Goal: Check status: Check status

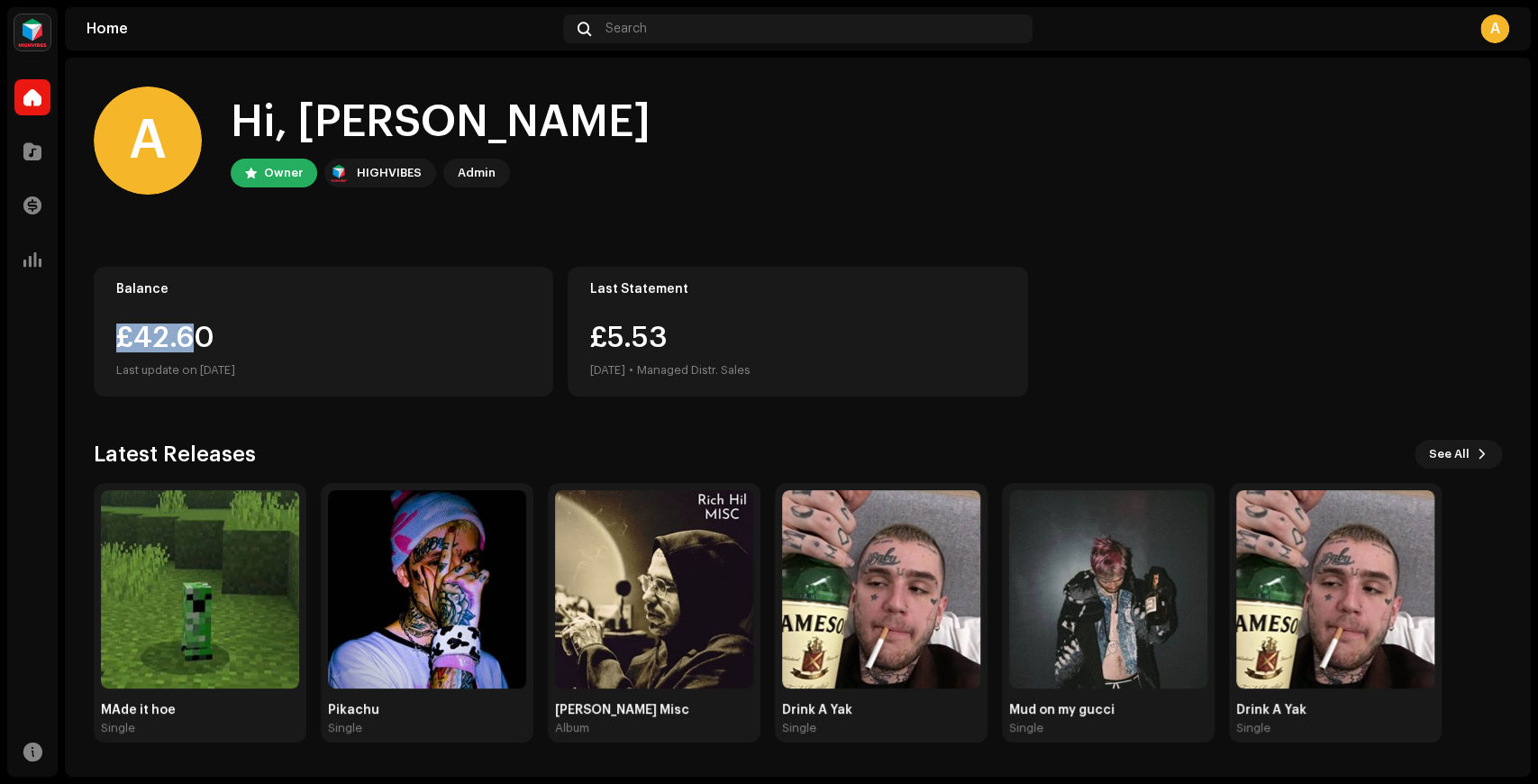
drag, startPoint x: 185, startPoint y: 341, endPoint x: 114, endPoint y: 335, distance: 71.3
click at [114, 335] on div "Balance £42.60 Last update on [DATE]" at bounding box center [324, 331] width 460 height 130
drag, startPoint x: 738, startPoint y: 334, endPoint x: 535, endPoint y: 324, distance: 203.2
click at [535, 324] on div "Balance £42.60 Last update on [DATE] Last Statement £5.53 [DATE] • Managed Dist…" at bounding box center [798, 331] width 1408 height 130
click at [648, 332] on div "£5.53 [DATE] • Managed Distr. Sales" at bounding box center [670, 352] width 160 height 58
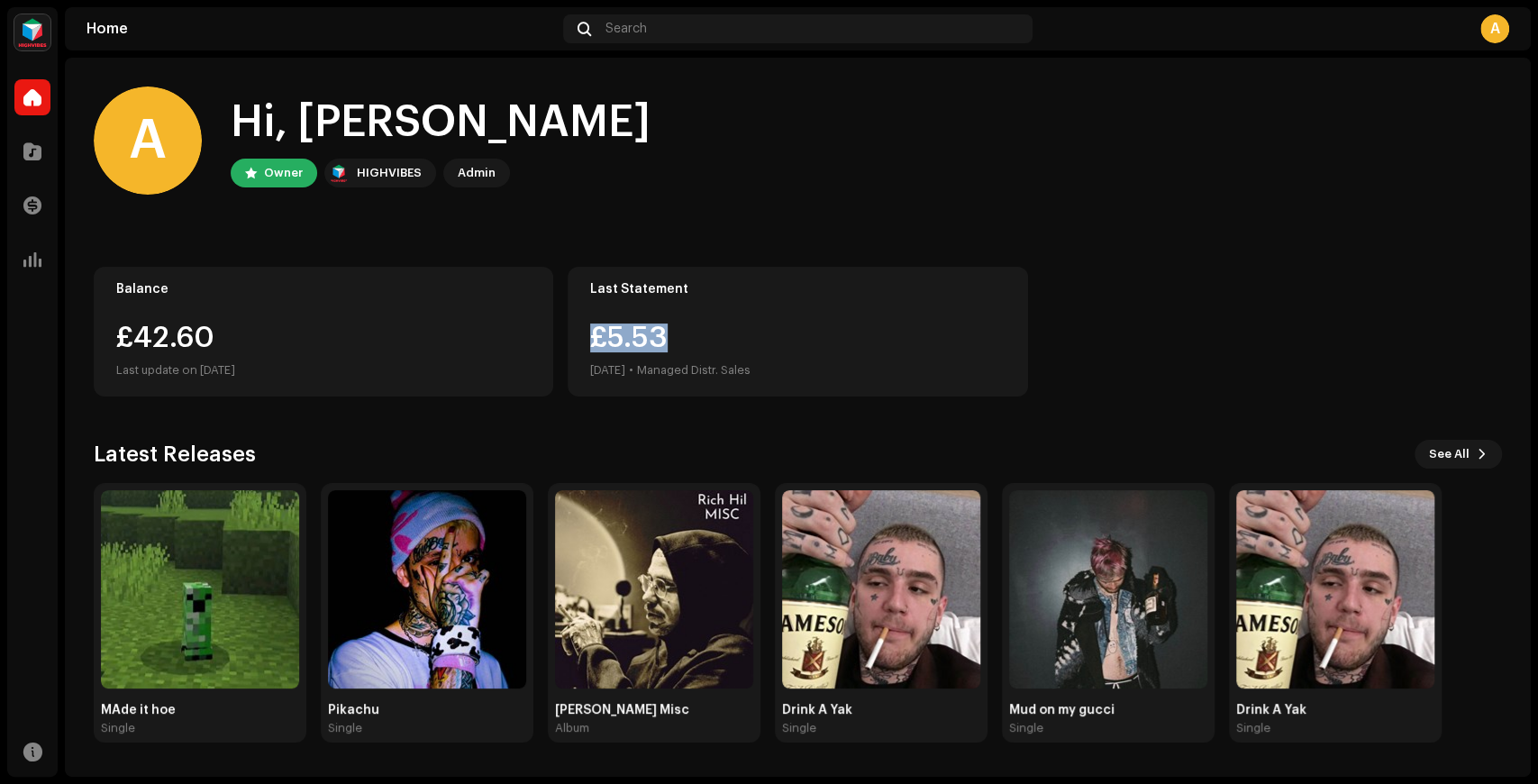
drag, startPoint x: 675, startPoint y: 339, endPoint x: 591, endPoint y: 335, distance: 84.1
click at [591, 335] on div "£5.53 [DATE] • Managed Distr. Sales" at bounding box center [670, 352] width 160 height 58
click at [663, 339] on div "£5.53 [DATE] • Managed Distr. Sales" at bounding box center [670, 352] width 160 height 58
click at [185, 595] on img at bounding box center [200, 589] width 199 height 199
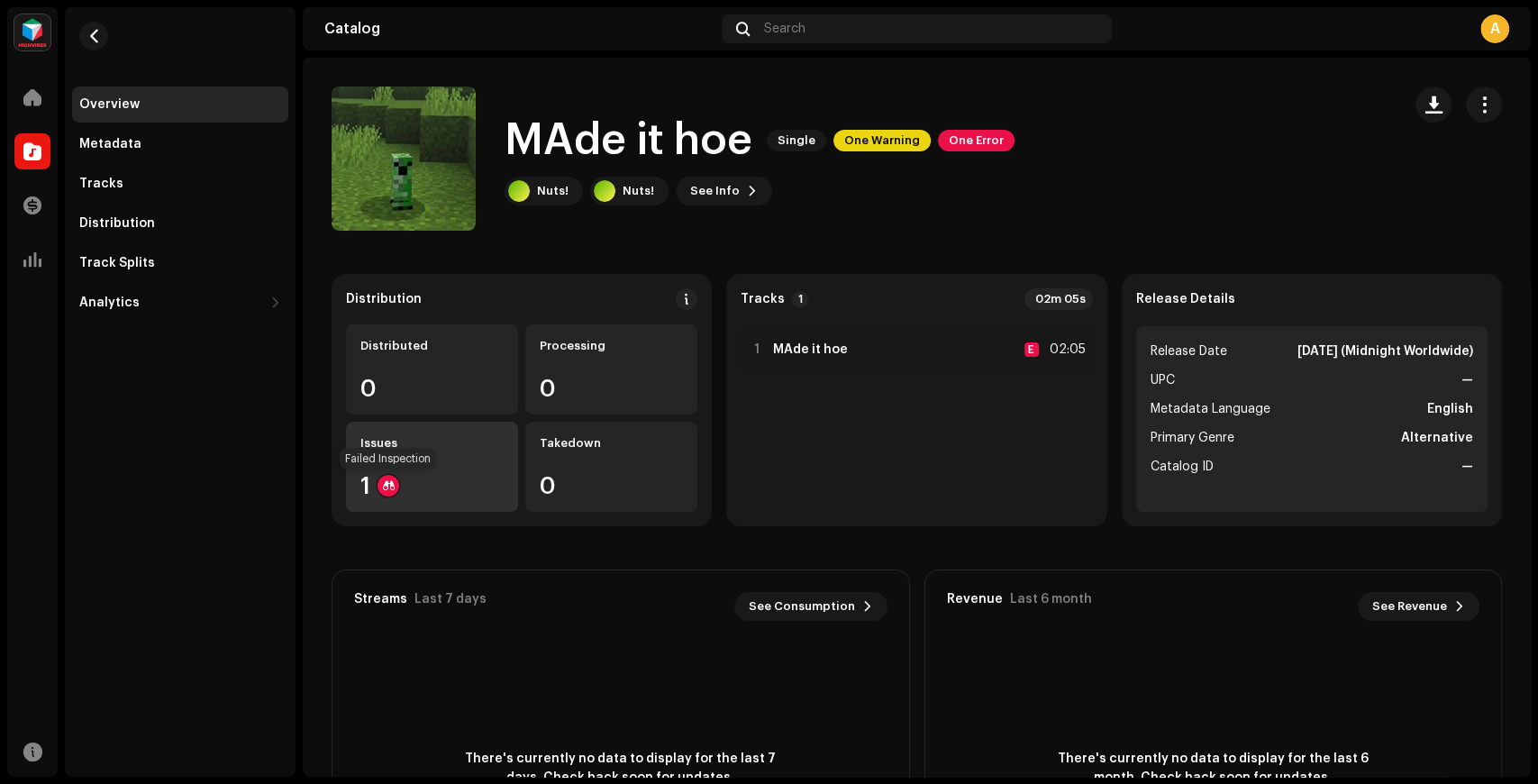
click at [382, 483] on div at bounding box center [389, 486] width 22 height 22
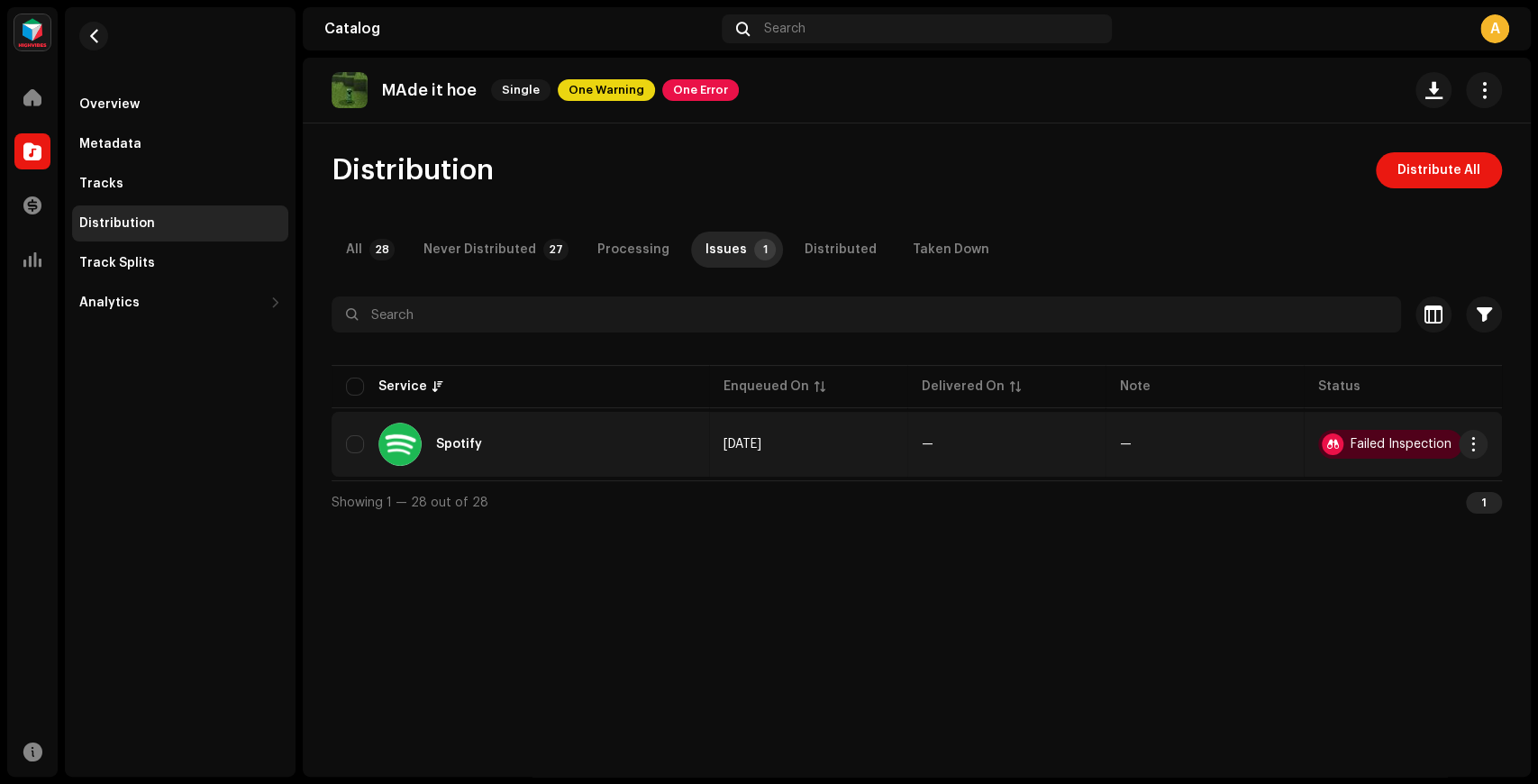
click at [1392, 439] on div "Failed Inspection" at bounding box center [1401, 444] width 101 height 13
click at [1388, 432] on div "Failed Inspection" at bounding box center [1390, 444] width 144 height 28
click at [453, 459] on div "Spotify" at bounding box center [438, 444] width 118 height 43
click at [1475, 443] on span "button" at bounding box center [1474, 444] width 14 height 15
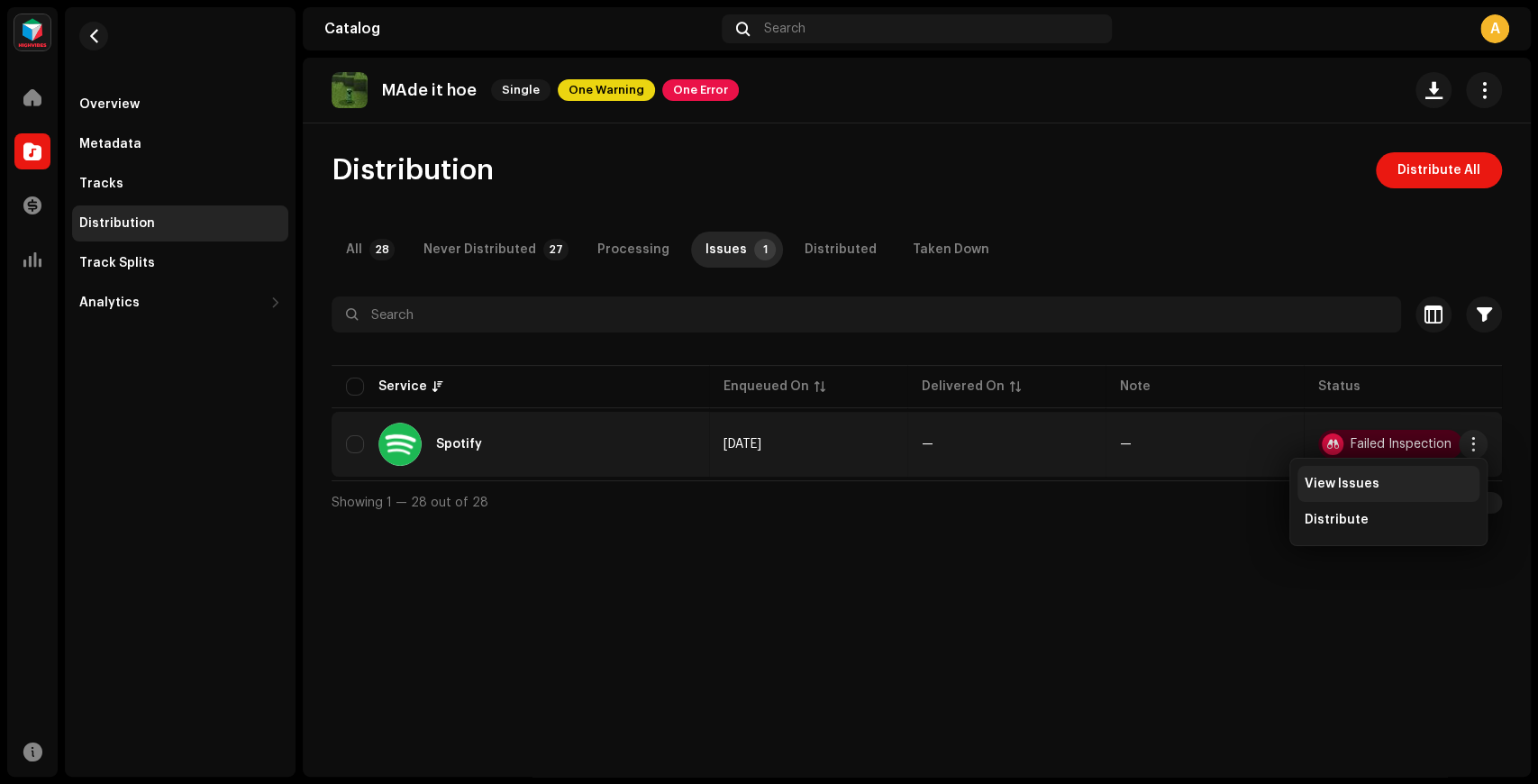
click at [1361, 487] on span "View Issues" at bounding box center [1341, 484] width 74 height 15
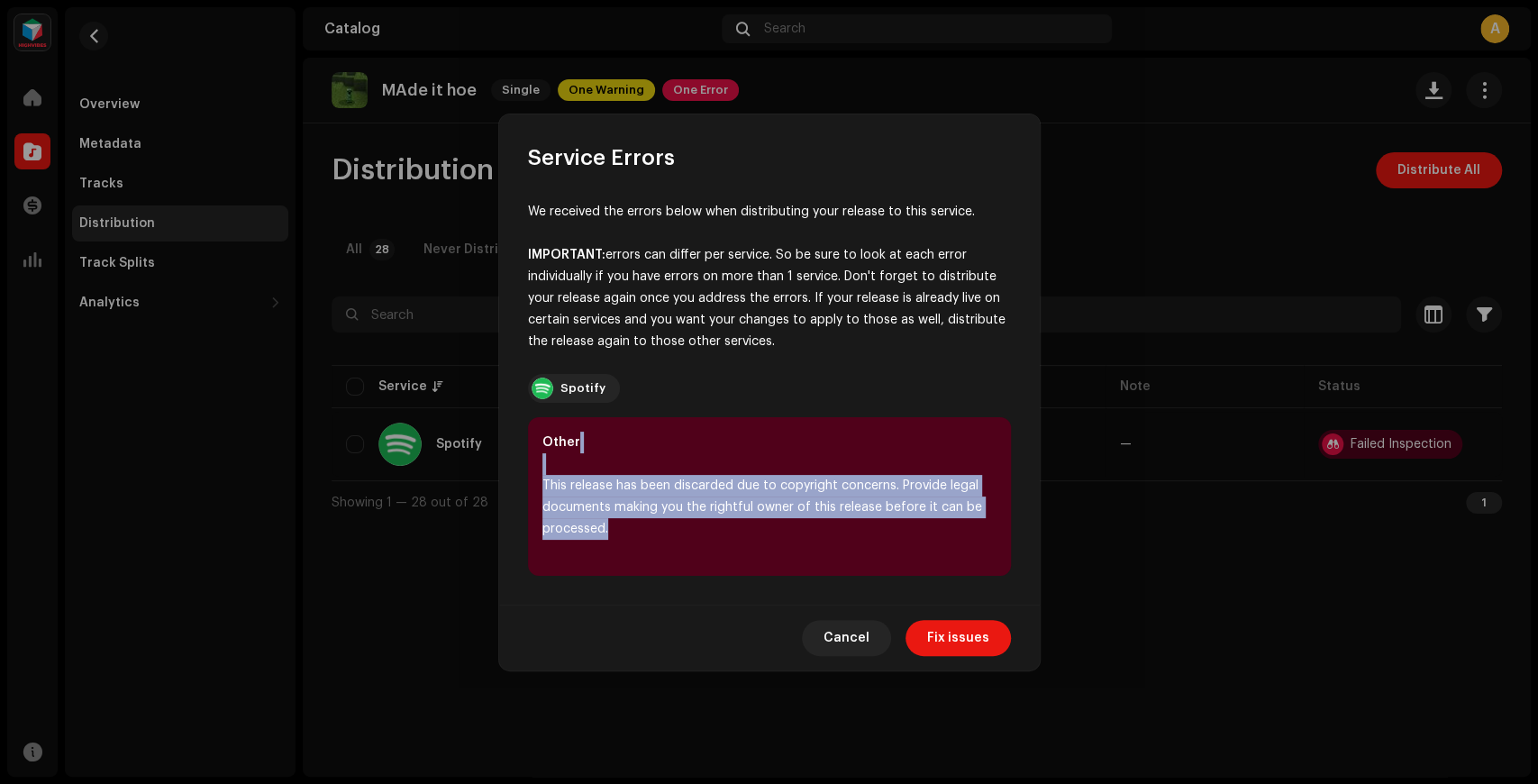
drag, startPoint x: 634, startPoint y: 524, endPoint x: 535, endPoint y: 464, distance: 115.8
click at [535, 464] on div "Other This release has been discarded due to copyright concerns. Provide legal …" at bounding box center [769, 496] width 483 height 159
click at [585, 471] on div "Other This release has been discarded due to copyright concerns. Provide legal …" at bounding box center [769, 496] width 483 height 159
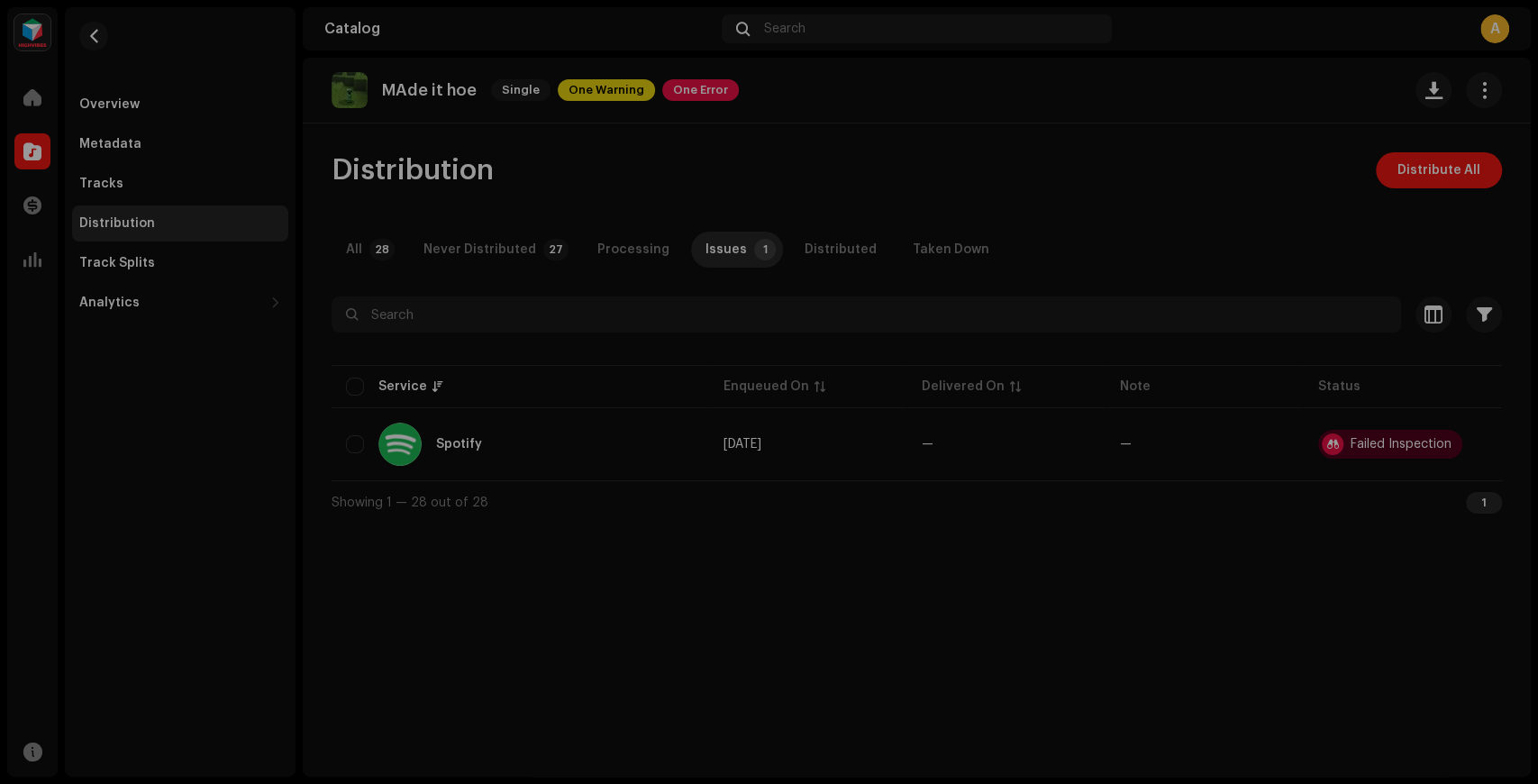
click at [436, 441] on div "Service Errors We received the errors below when distributing your release to t…" at bounding box center [769, 392] width 1538 height 784
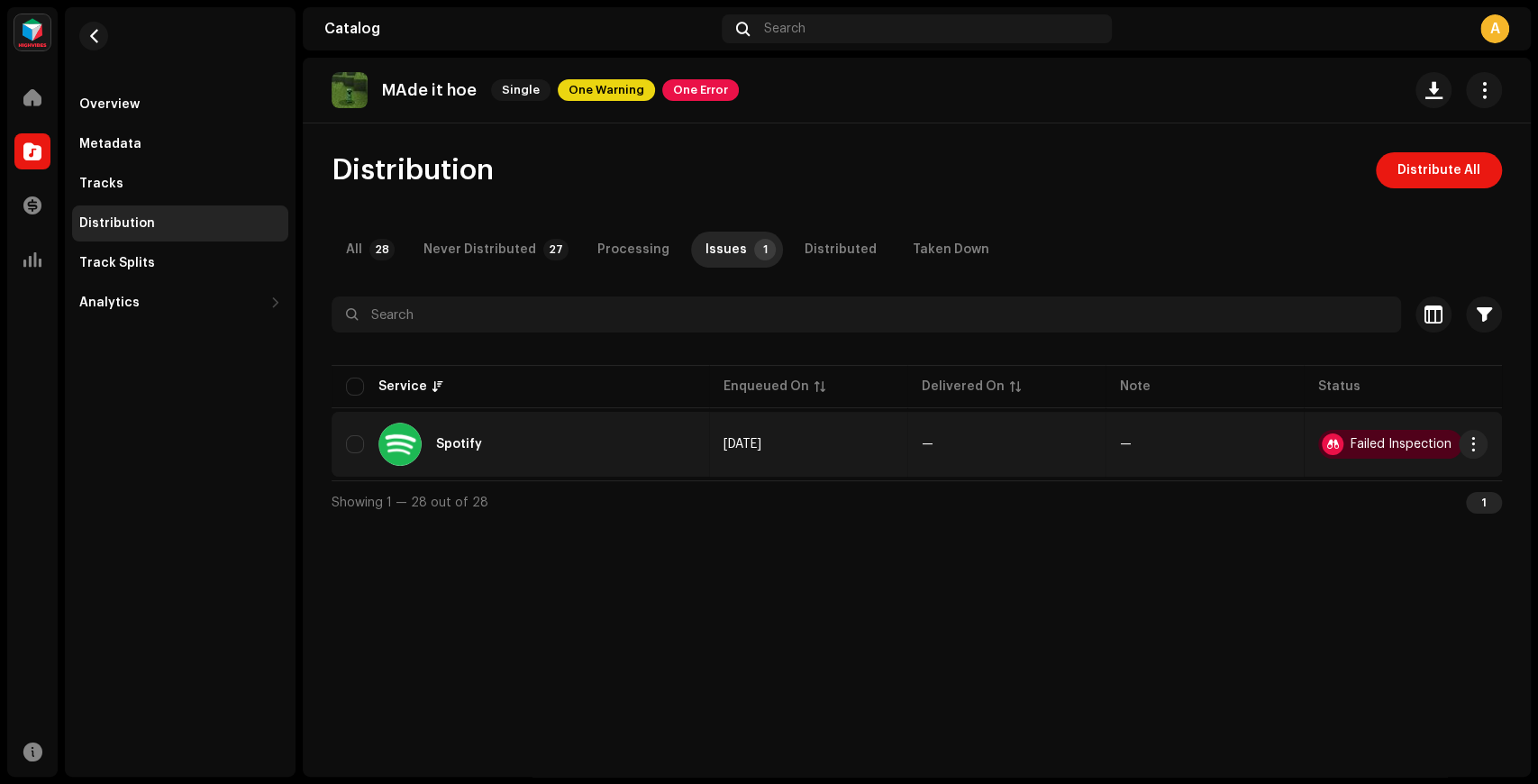
drag, startPoint x: 407, startPoint y: 424, endPoint x: 397, endPoint y: 422, distance: 10.2
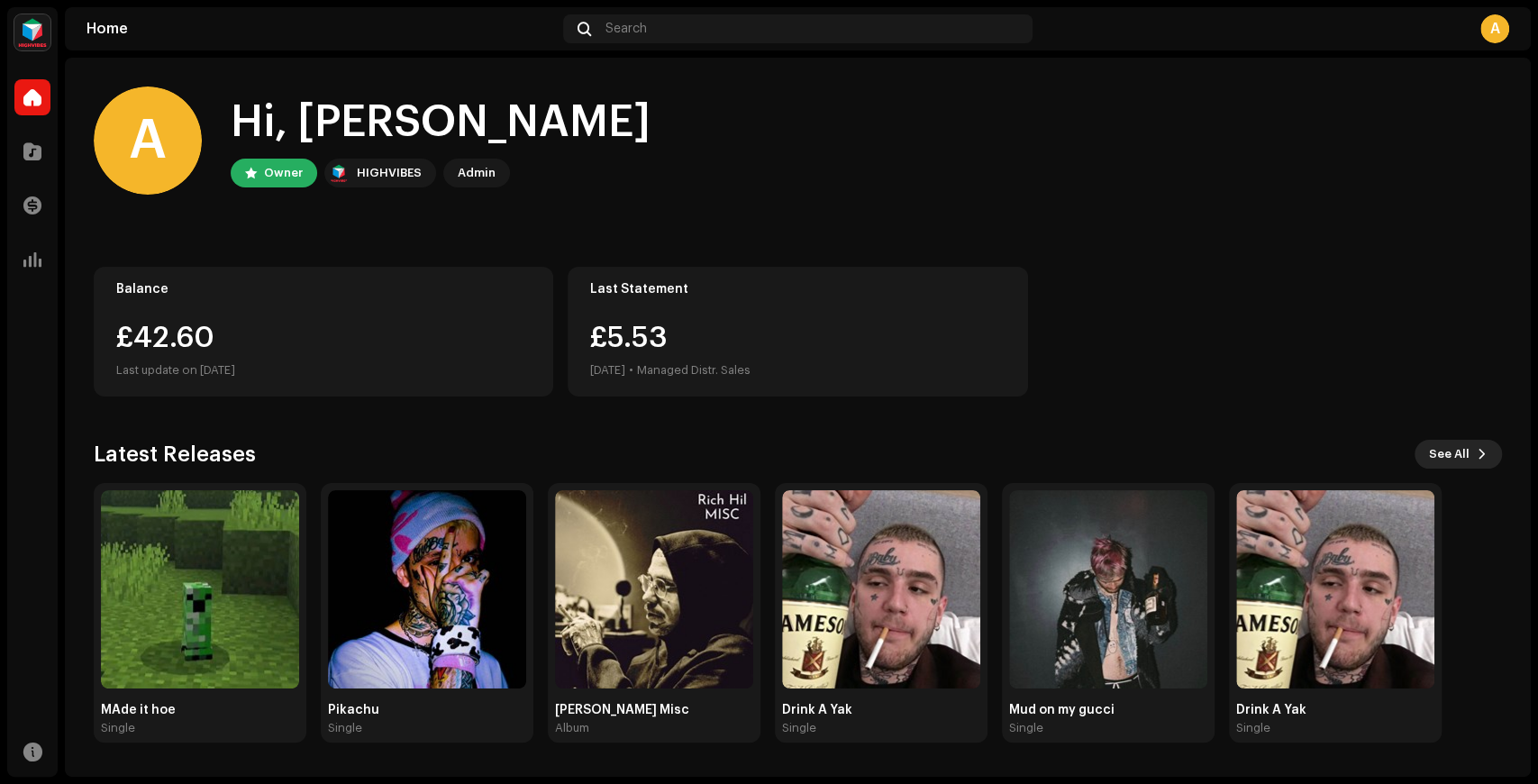
click at [1453, 444] on span "See All" at bounding box center [1450, 453] width 40 height 36
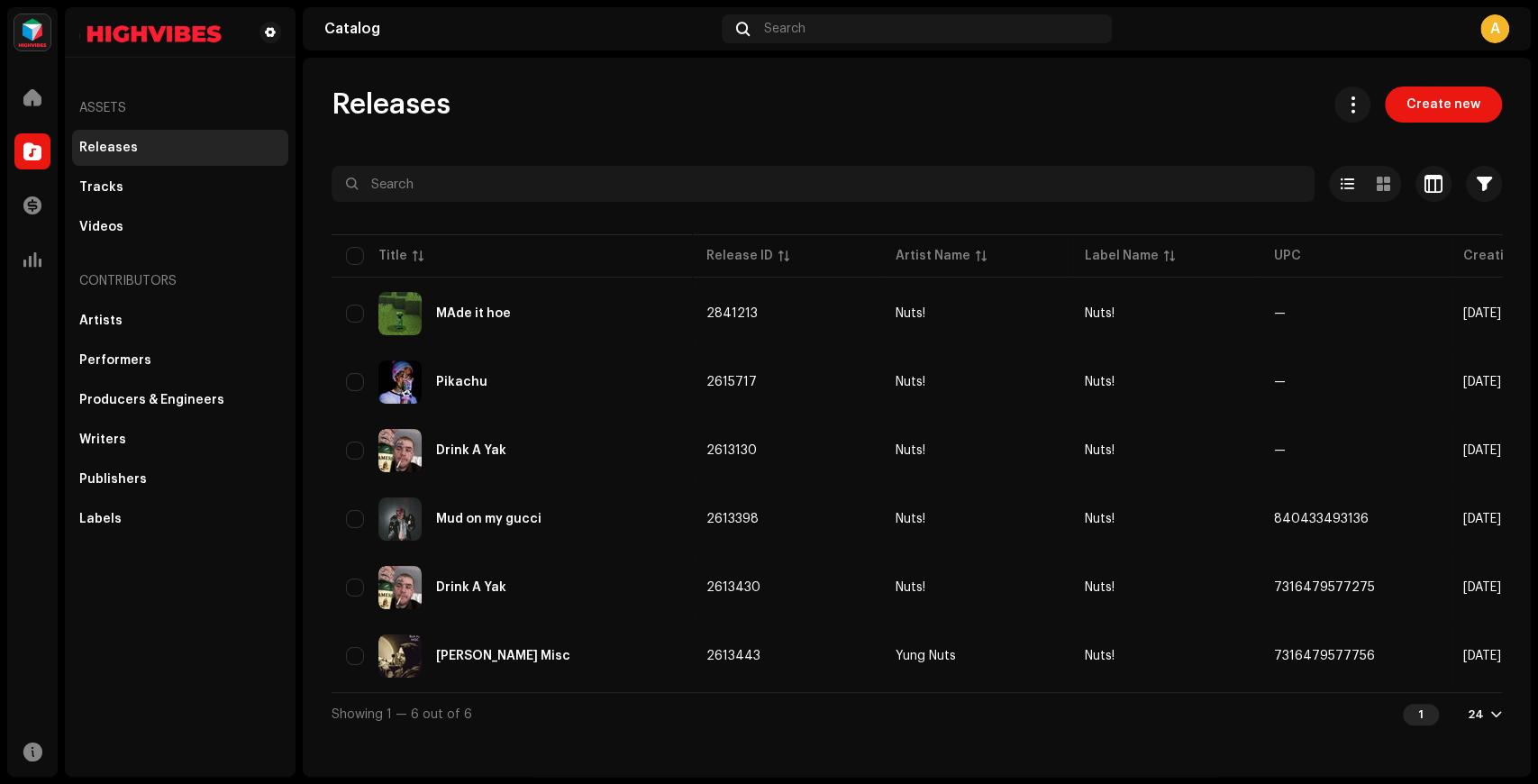
drag, startPoint x: 619, startPoint y: 149, endPoint x: 610, endPoint y: 142, distance: 11.4
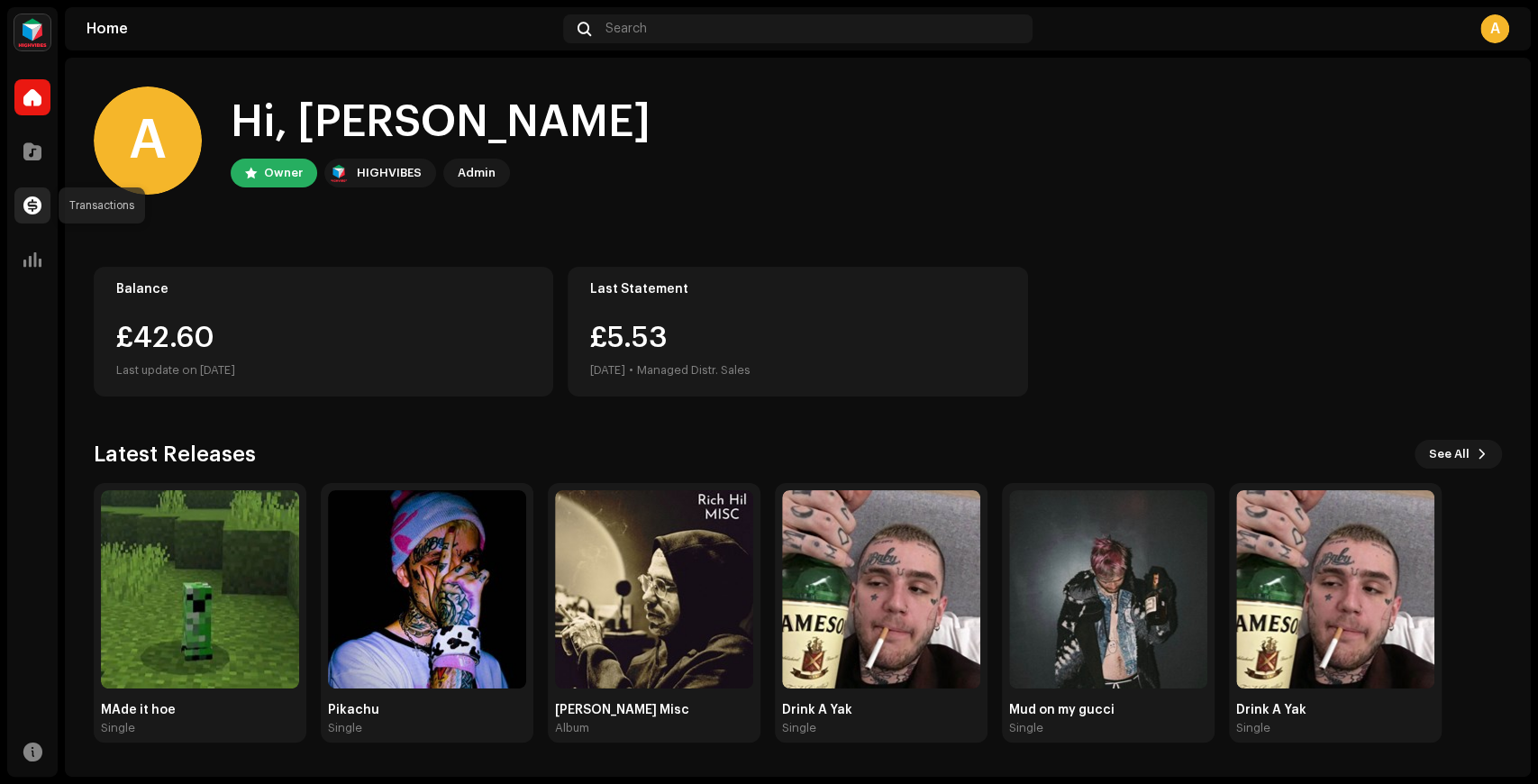
click at [36, 202] on span at bounding box center [32, 206] width 18 height 15
